Goal: Information Seeking & Learning: Learn about a topic

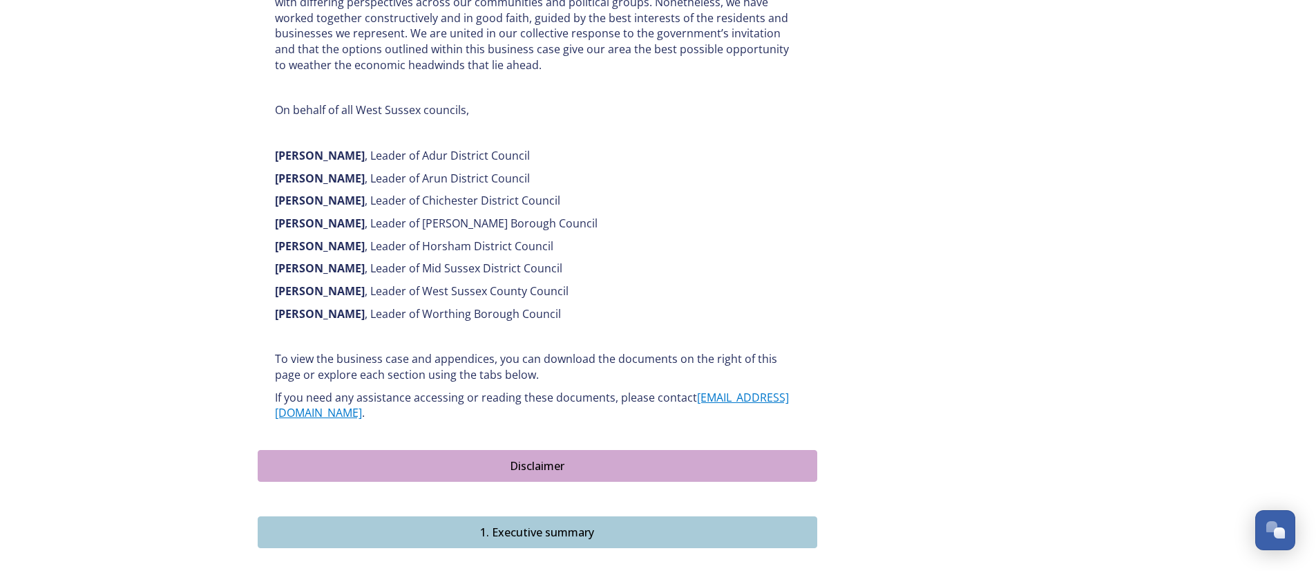
scroll to position [1050, 0]
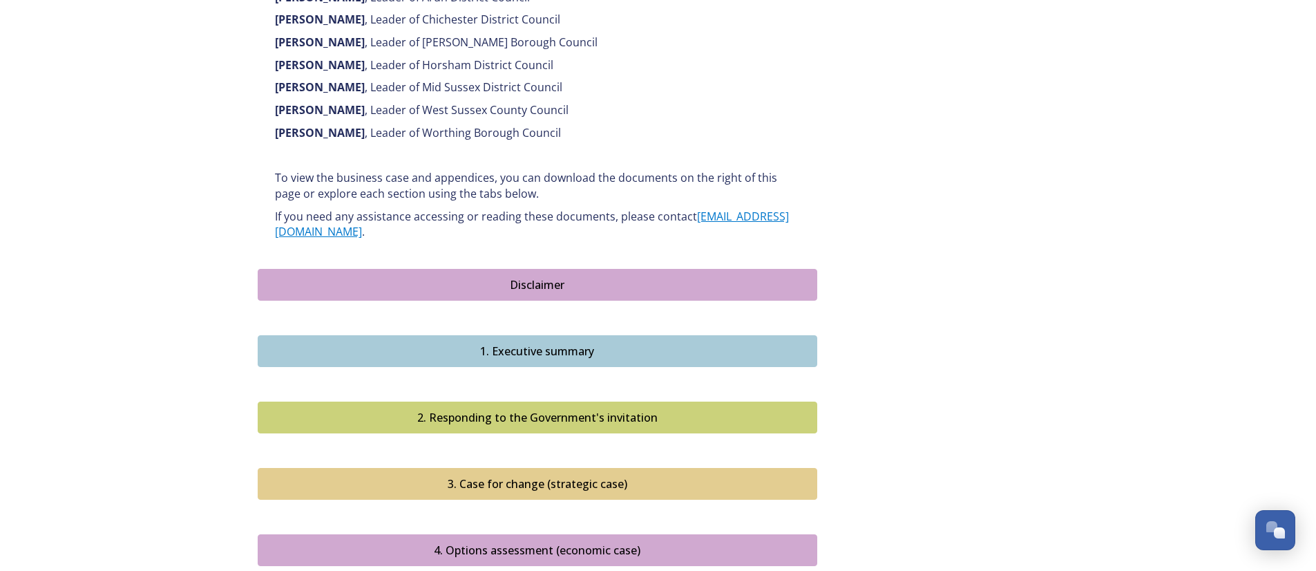
click at [618, 343] on div "1. Executive summary" at bounding box center [537, 351] width 544 height 17
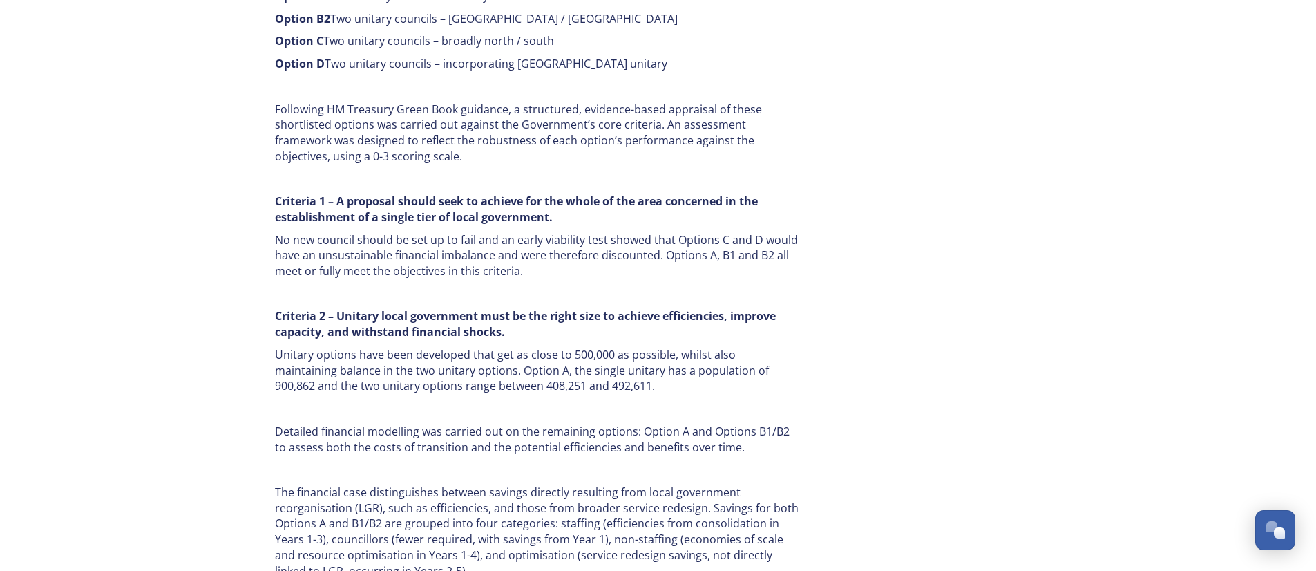
scroll to position [1053, 0]
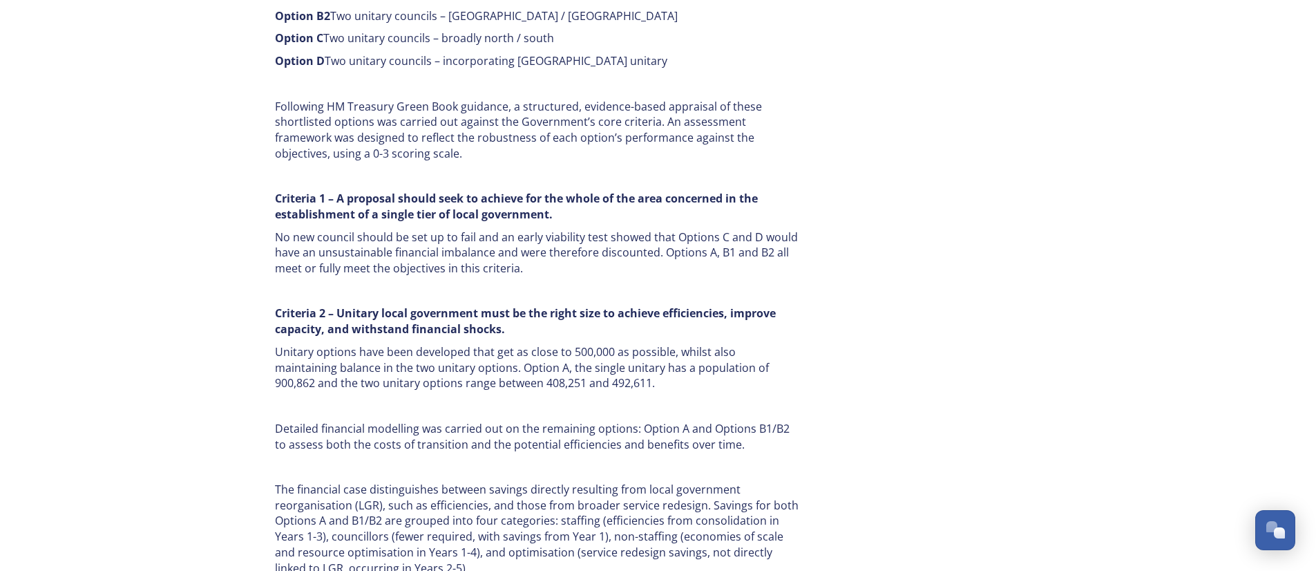
click at [640, 358] on p "Unitary options have been developed that get as close to 500,000 as possible, w…" at bounding box center [537, 367] width 525 height 47
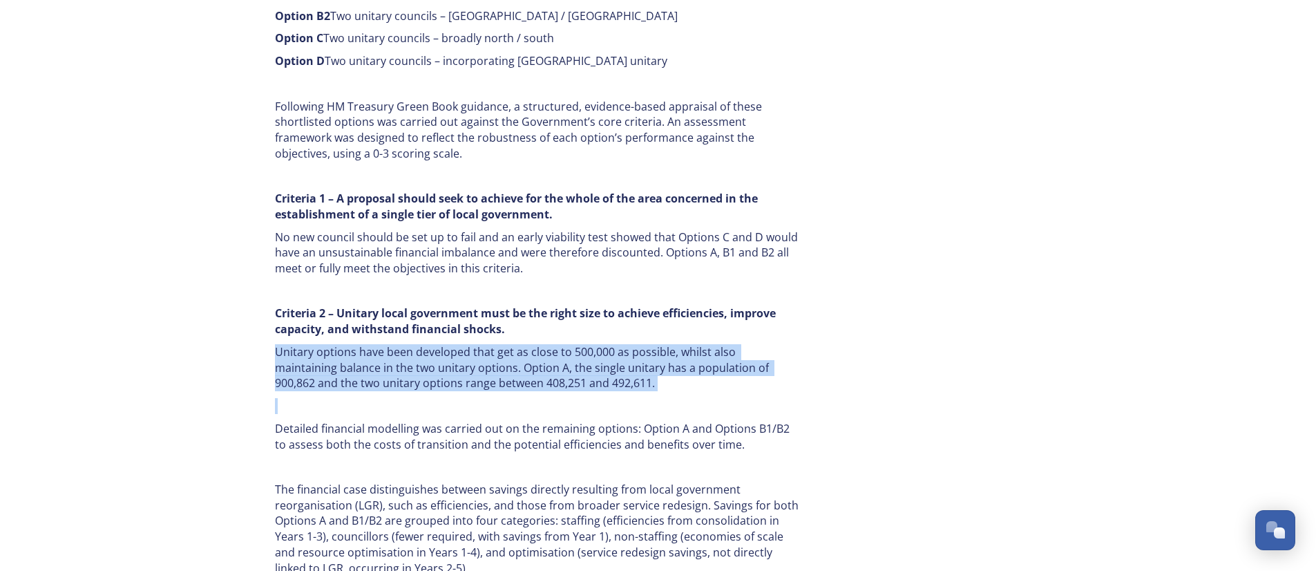
click at [640, 358] on p "Unitary options have been developed that get as close to 500,000 as possible, w…" at bounding box center [537, 367] width 525 height 47
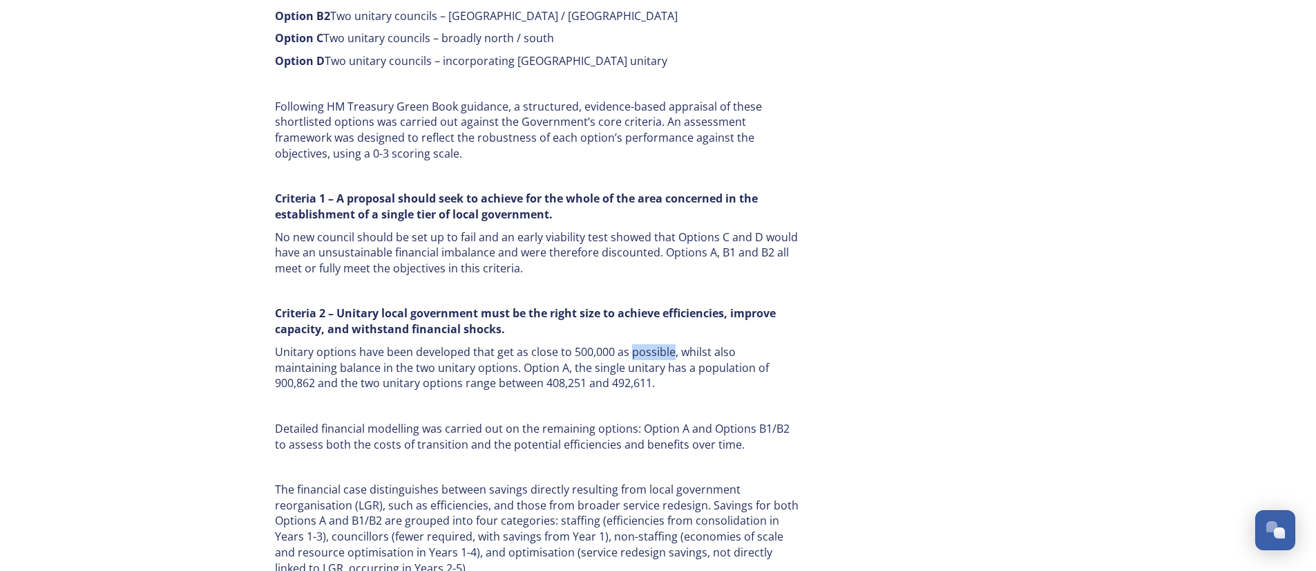
click at [640, 358] on p "Unitary options have been developed that get as close to 500,000 as possible, w…" at bounding box center [537, 367] width 525 height 47
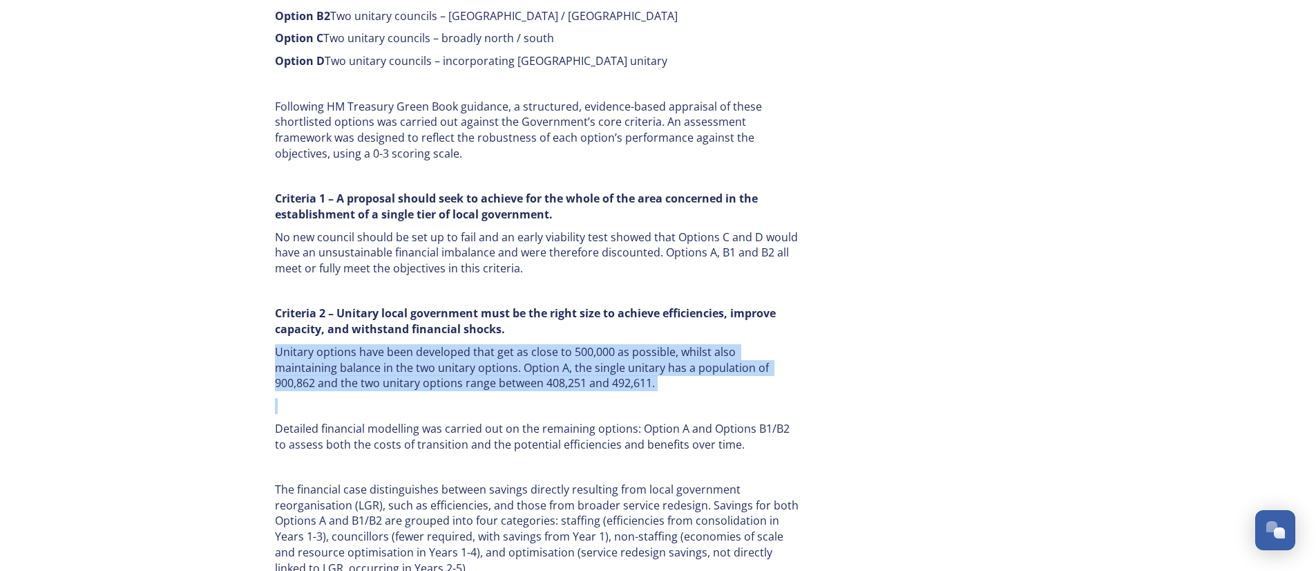
click at [640, 358] on p "Unitary options have been developed that get as close to 500,000 as possible, w…" at bounding box center [537, 367] width 525 height 47
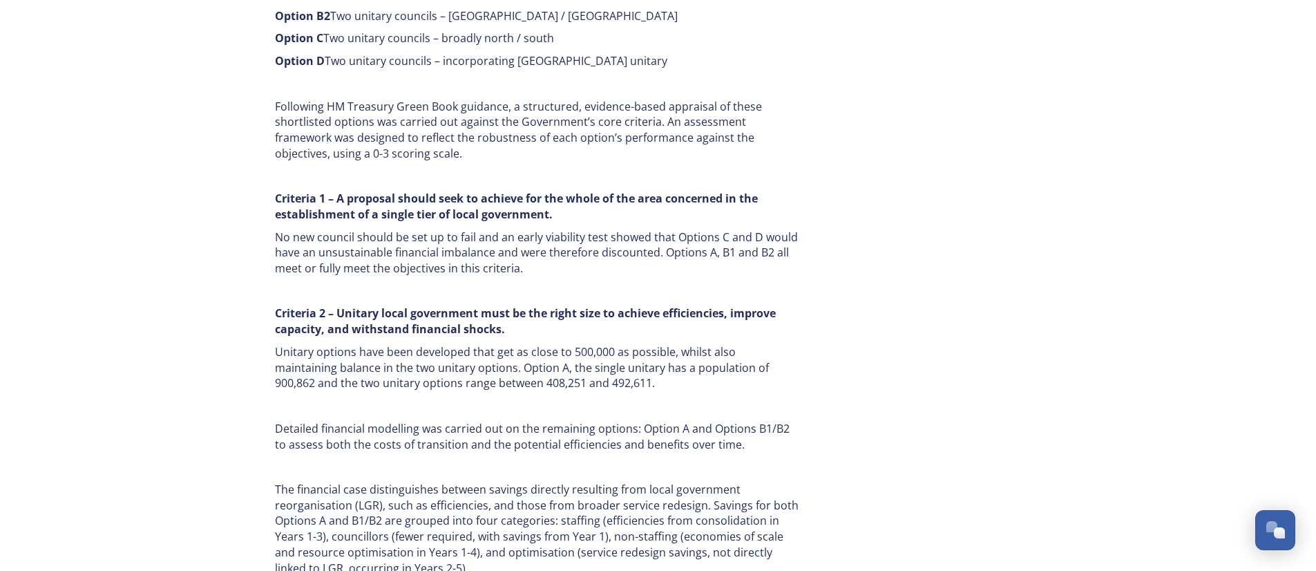
click at [640, 358] on p "Unitary options have been developed that get as close to 500,000 as possible, w…" at bounding box center [537, 367] width 525 height 47
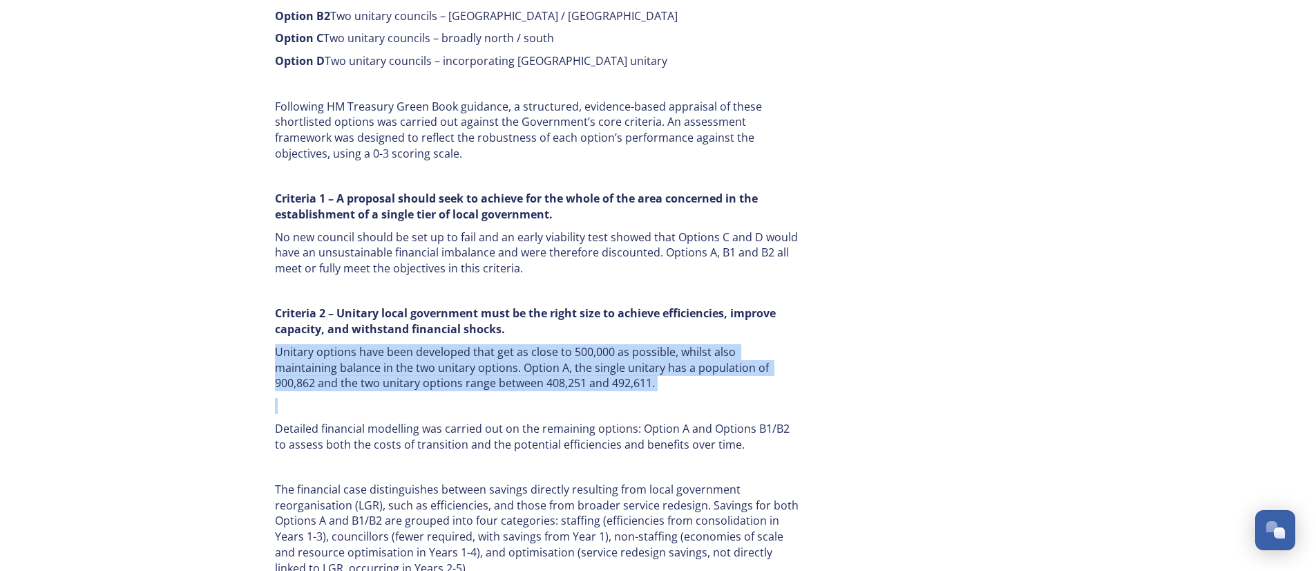
click at [640, 358] on p "Unitary options have been developed that get as close to 500,000 as possible, w…" at bounding box center [537, 367] width 525 height 47
drag, startPoint x: 275, startPoint y: 353, endPoint x: 568, endPoint y: 392, distance: 295.4
copy p "Unitary options have been developed that get as close to 500,000 as possible, w…"
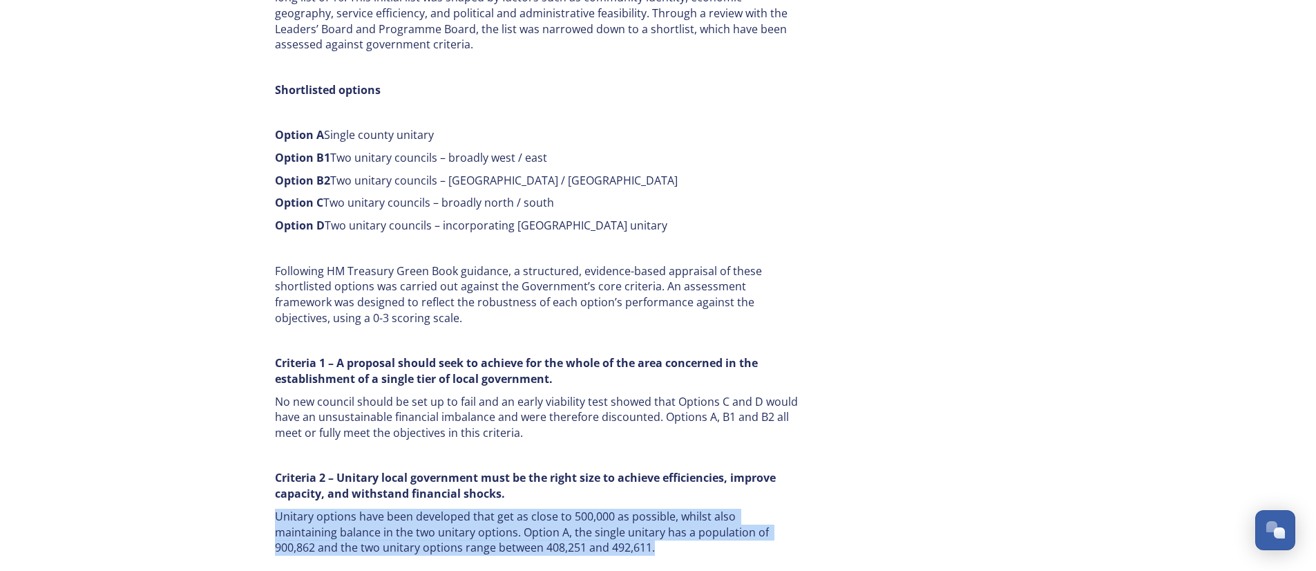
scroll to position [0, 0]
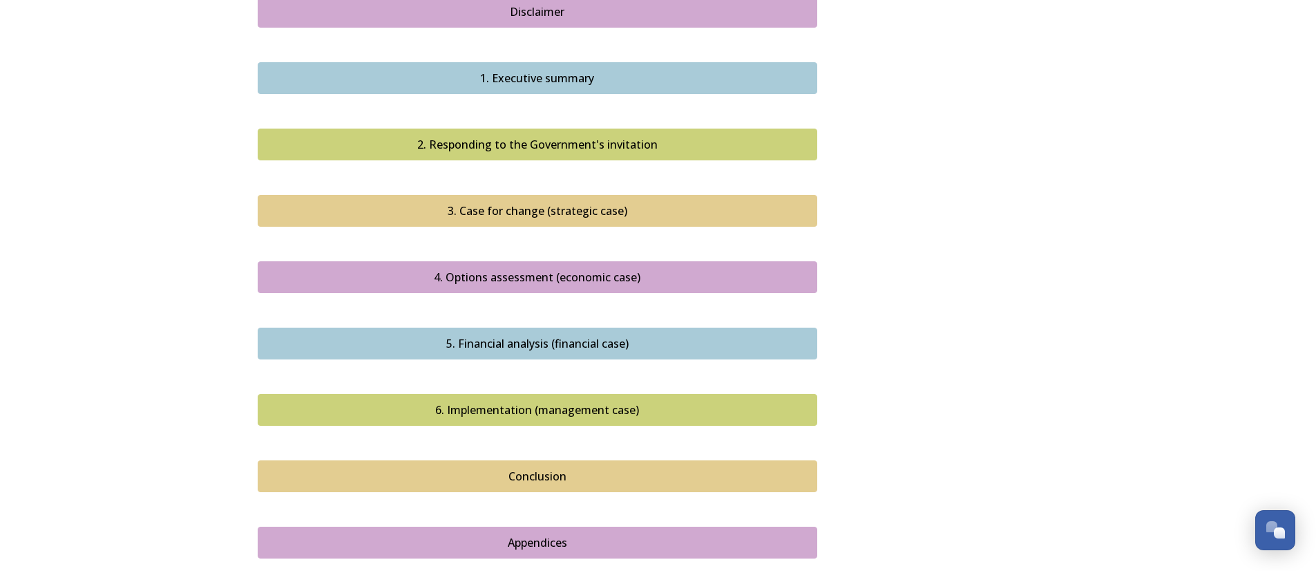
scroll to position [1339, 0]
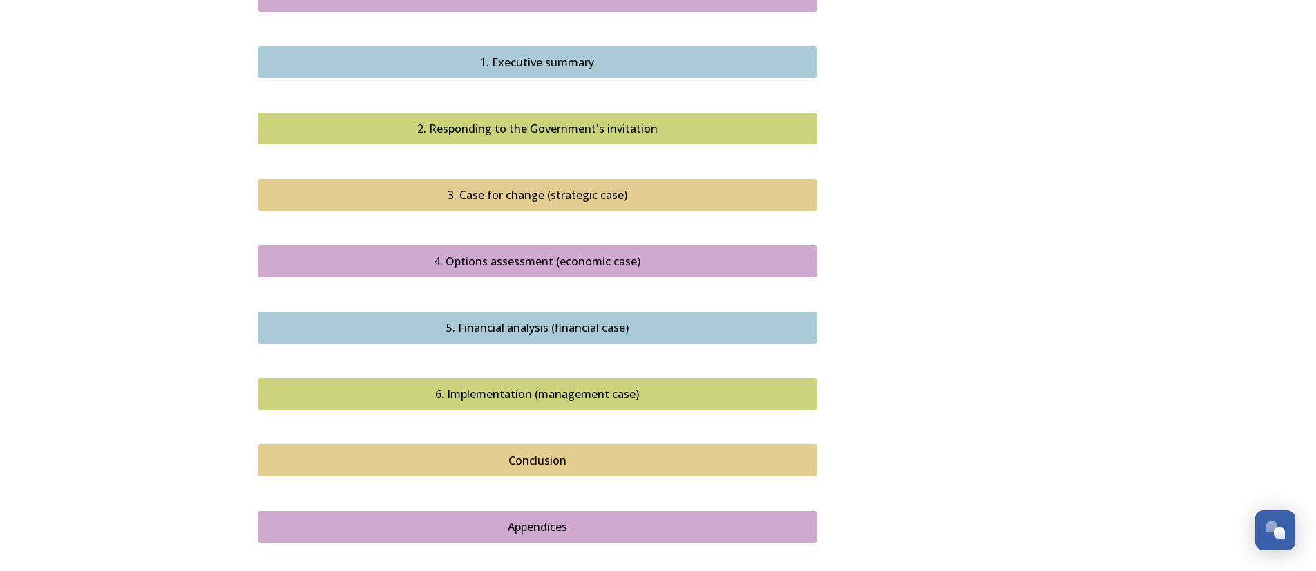
click at [530, 253] on div "4. Options assessment (economic case)" at bounding box center [537, 261] width 544 height 17
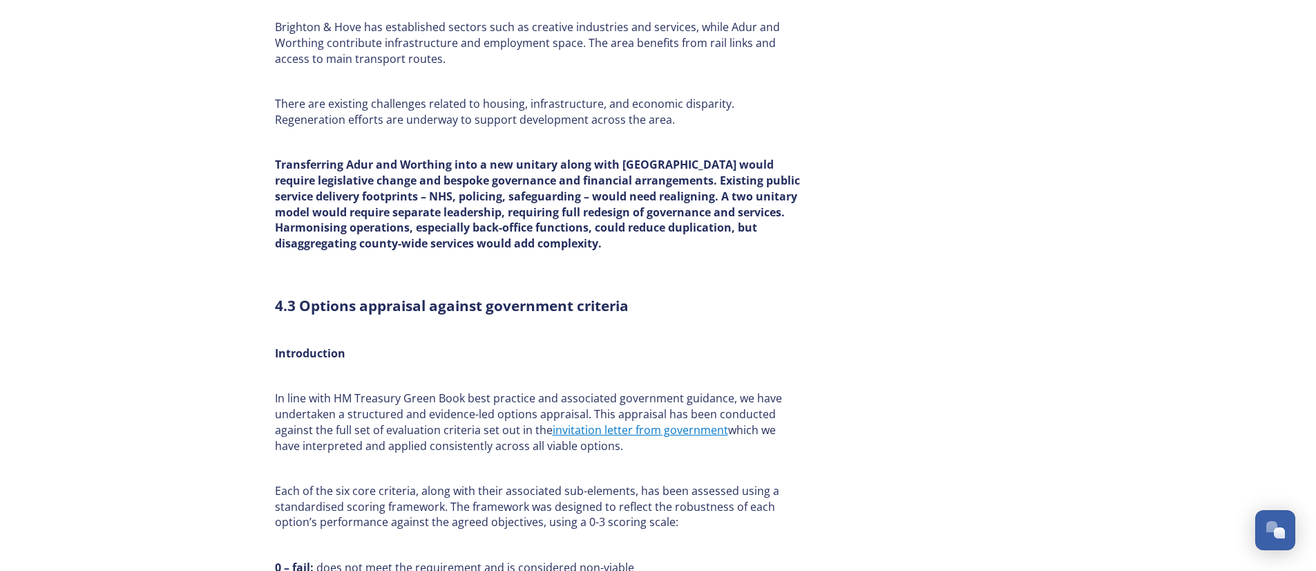
scroll to position [6855, 0]
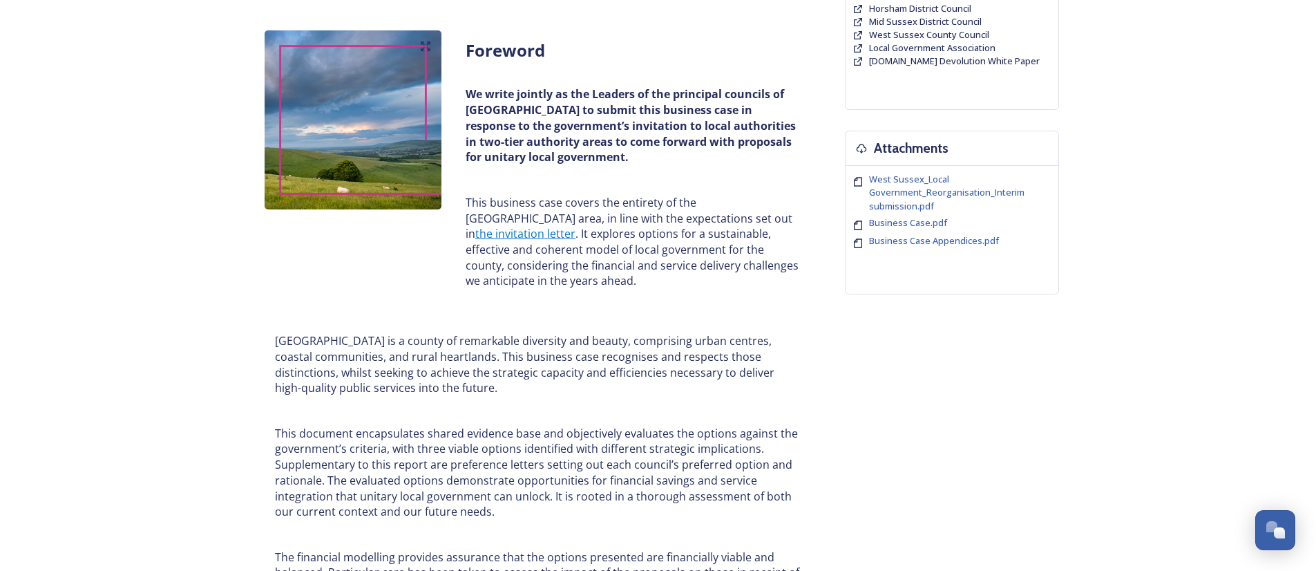
scroll to position [361, 0]
